Goal: Task Accomplishment & Management: Manage account settings

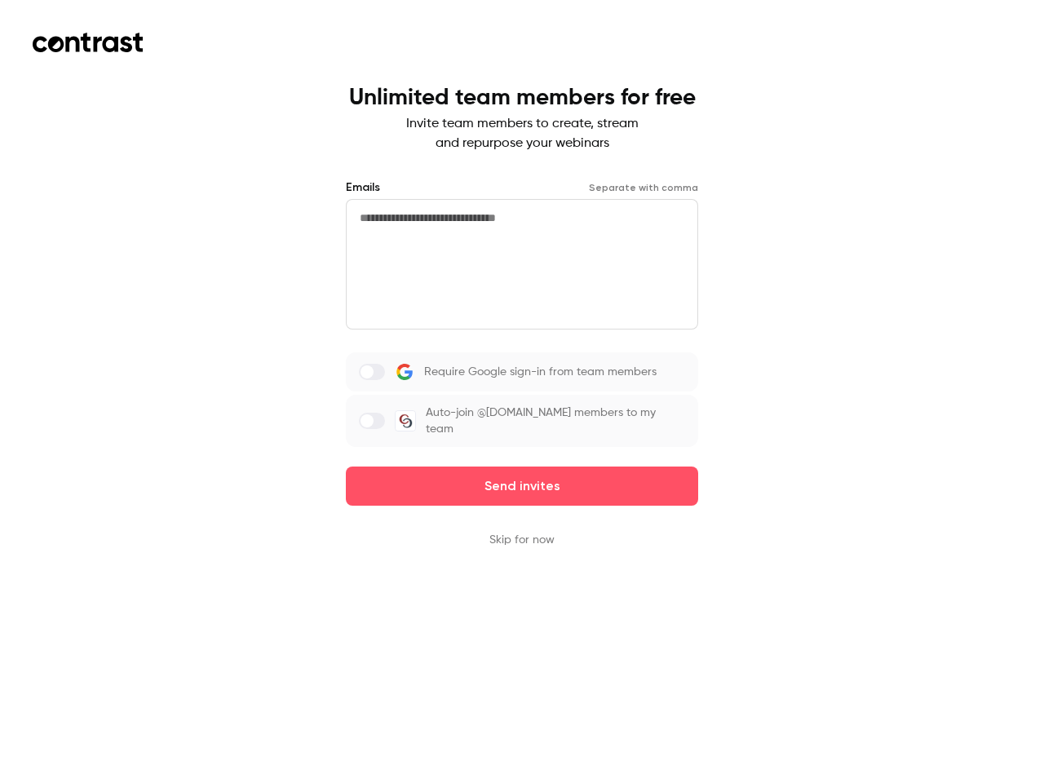
click at [522, 392] on div "Require Google sign-in from team members Auto-join @[DOMAIN_NAME] members to my…" at bounding box center [522, 399] width 352 height 95
click at [522, 486] on button "Send invites" at bounding box center [522, 486] width 352 height 39
